Goal: Check status: Check status

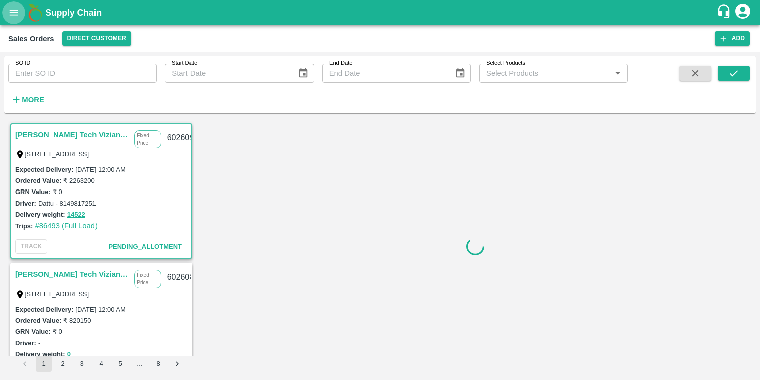
click at [15, 9] on icon "open drawer" at bounding box center [13, 12] width 11 height 11
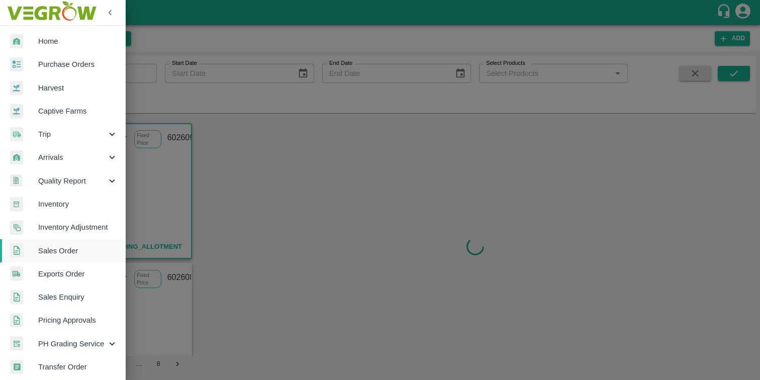
click at [58, 135] on span "Trip" at bounding box center [72, 134] width 68 height 11
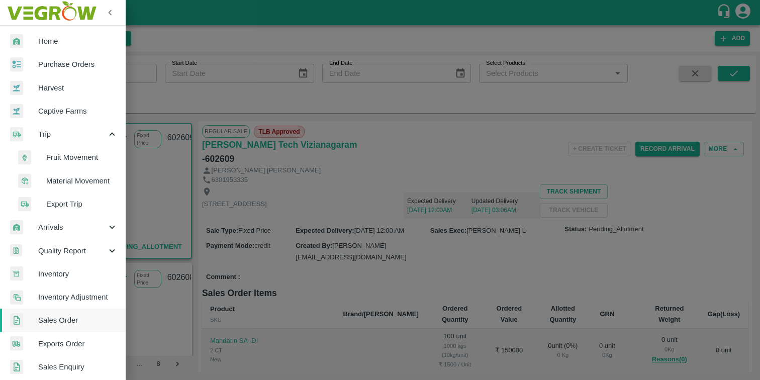
click at [69, 205] on span "Export Trip" at bounding box center [81, 204] width 71 height 11
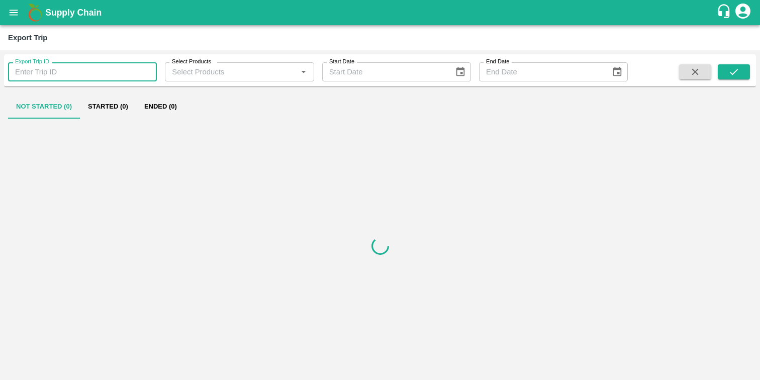
click at [39, 77] on input "Export Trip ID" at bounding box center [82, 71] width 149 height 19
paste input "429"
type input "429"
click at [727, 76] on button "submit" at bounding box center [734, 71] width 32 height 15
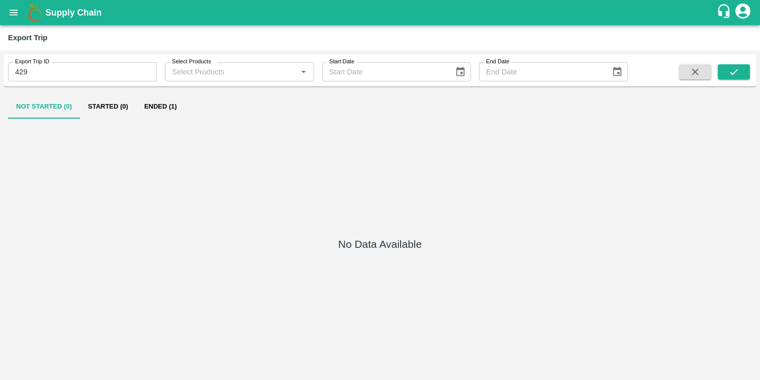
click at [161, 107] on button "Ended (1)" at bounding box center [160, 107] width 49 height 24
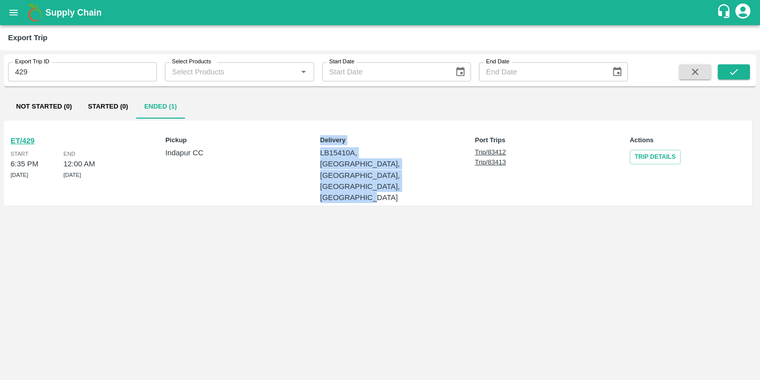
drag, startPoint x: 259, startPoint y: 152, endPoint x: 393, endPoint y: 172, distance: 134.7
click at [386, 172] on div "ET/429 Start 6:35 PM 15 Jun 2025 End 12:00 AM 20 Jun 2025 Pickup Indapur CC Del…" at bounding box center [378, 163] width 748 height 85
click at [643, 158] on link "Trip Details" at bounding box center [655, 157] width 51 height 15
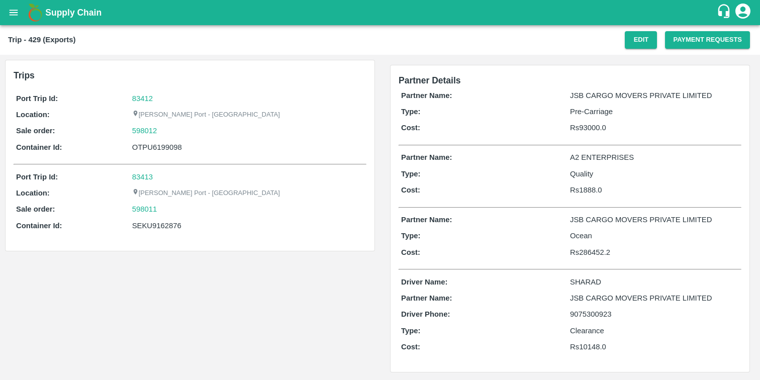
scroll to position [3, 0]
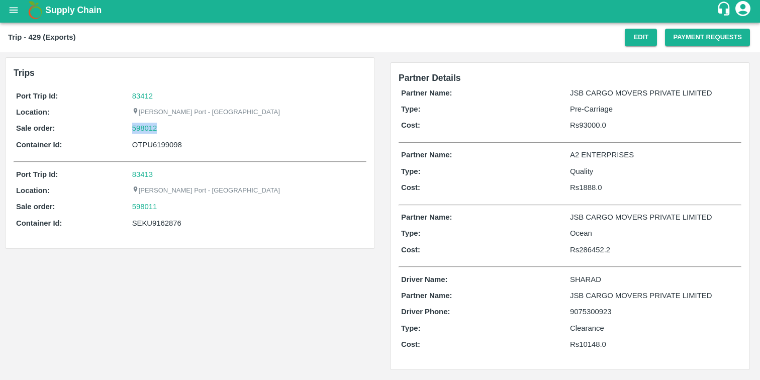
drag, startPoint x: 131, startPoint y: 129, endPoint x: 170, endPoint y: 133, distance: 39.4
click at [170, 133] on div "Sale order: 598012" at bounding box center [190, 128] width 348 height 11
copy div "598012"
